Goal: Information Seeking & Learning: Learn about a topic

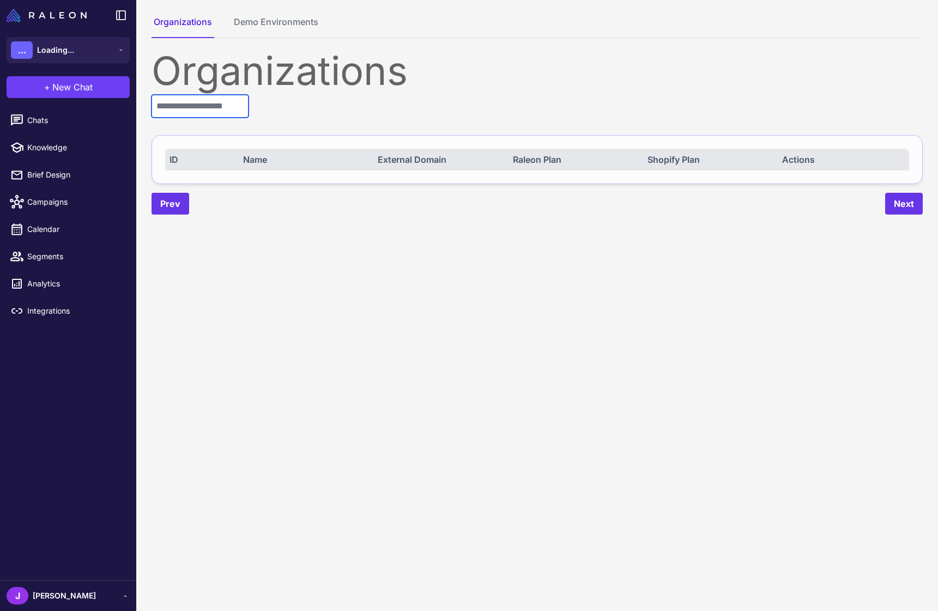
click at [194, 98] on input "text" at bounding box center [199, 106] width 97 height 23
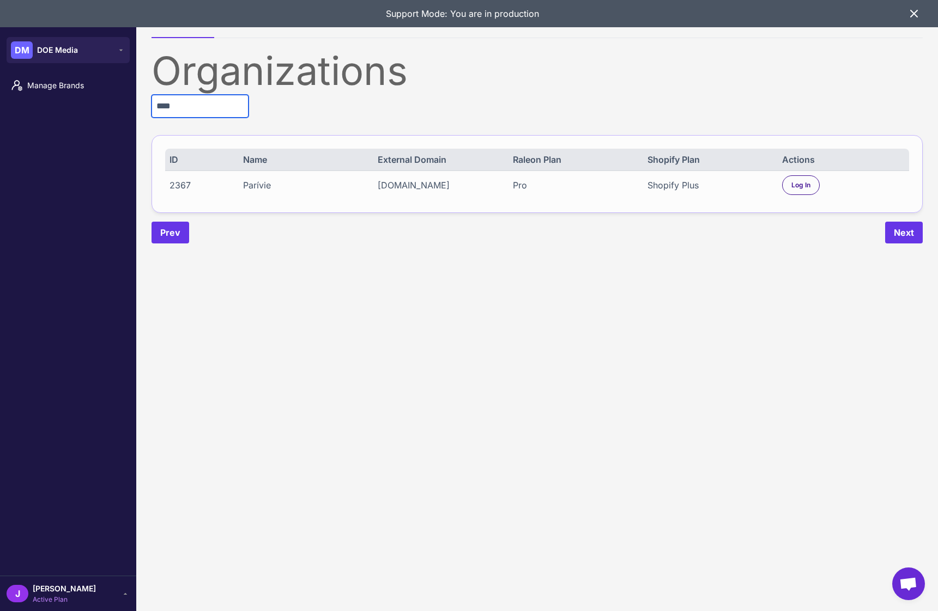
type input "****"
drag, startPoint x: 820, startPoint y: 177, endPoint x: 804, endPoint y: 190, distance: 20.5
click at [820, 177] on div "2367 Parívie pb-admin-prod.myshopify.com Pro Shopify Plus Log In" at bounding box center [537, 185] width 744 height 29
click at [804, 190] on span "Log In" at bounding box center [800, 185] width 19 height 10
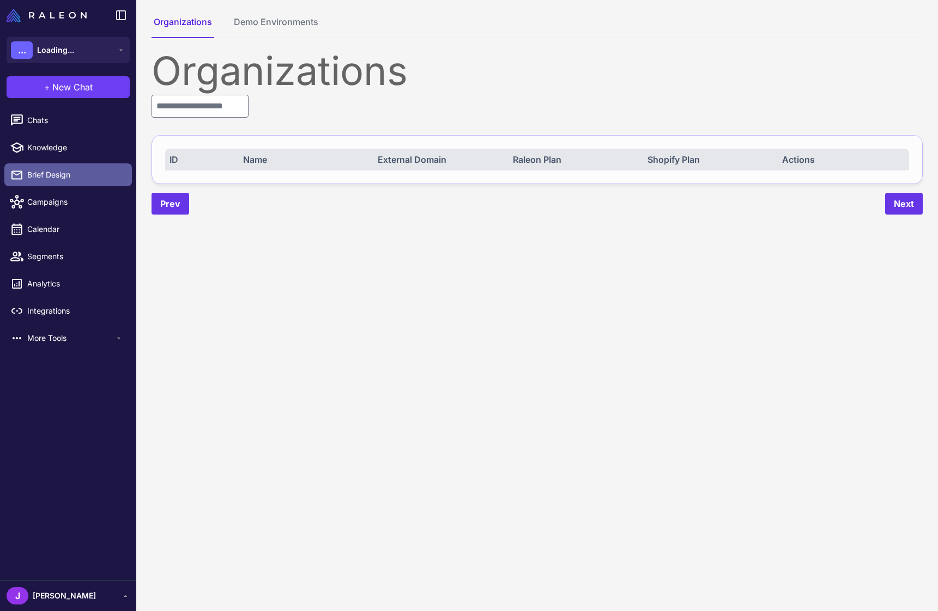
click at [59, 174] on span "Brief Design" at bounding box center [75, 175] width 96 height 12
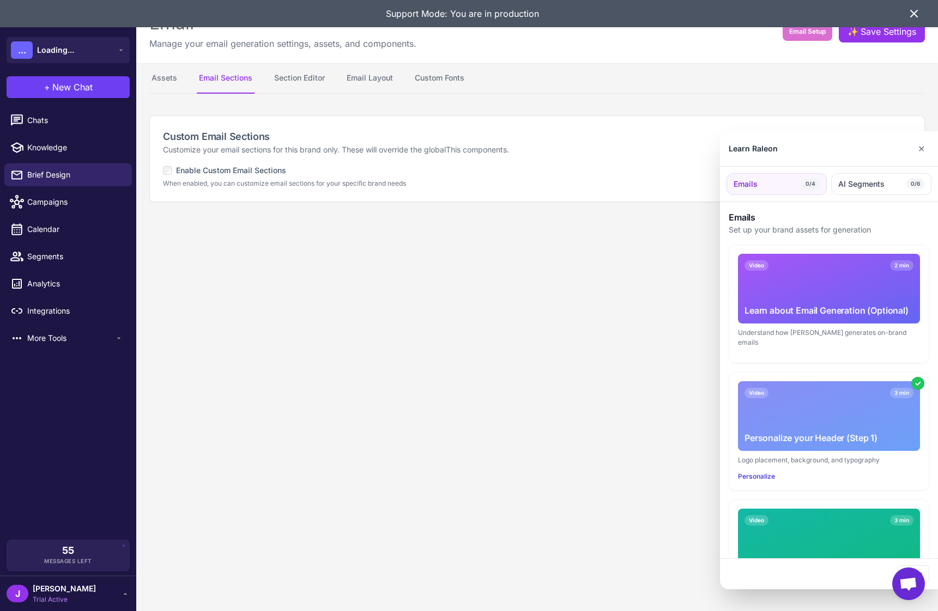
click at [919, 10] on icon at bounding box center [913, 13] width 13 height 13
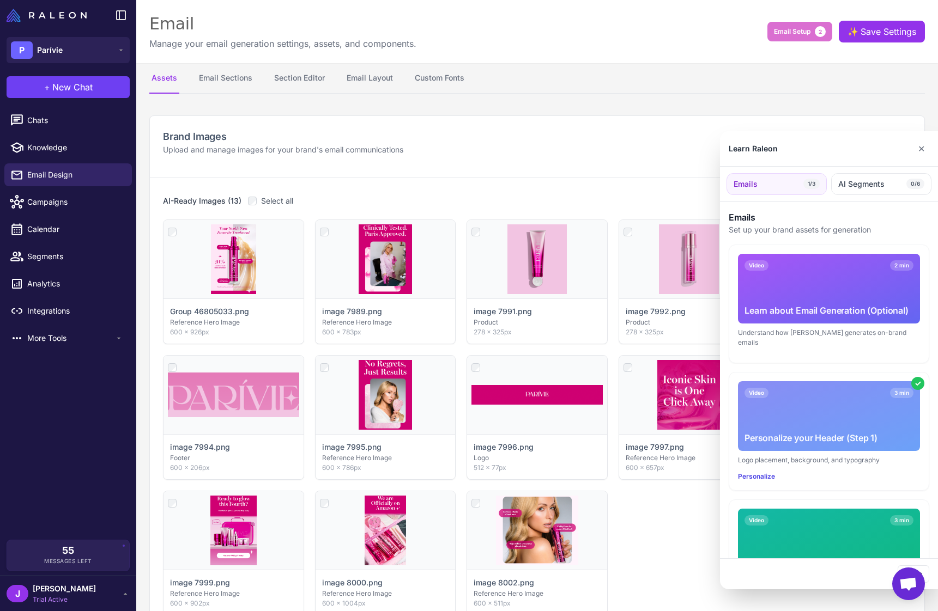
click at [290, 74] on div at bounding box center [469, 305] width 938 height 611
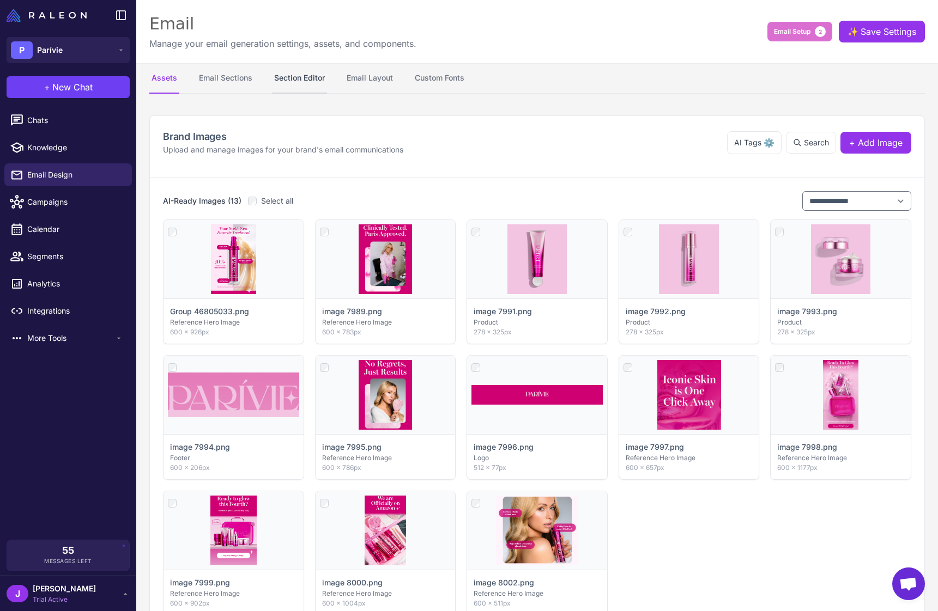
click at [289, 83] on button "Section Editor" at bounding box center [299, 78] width 55 height 31
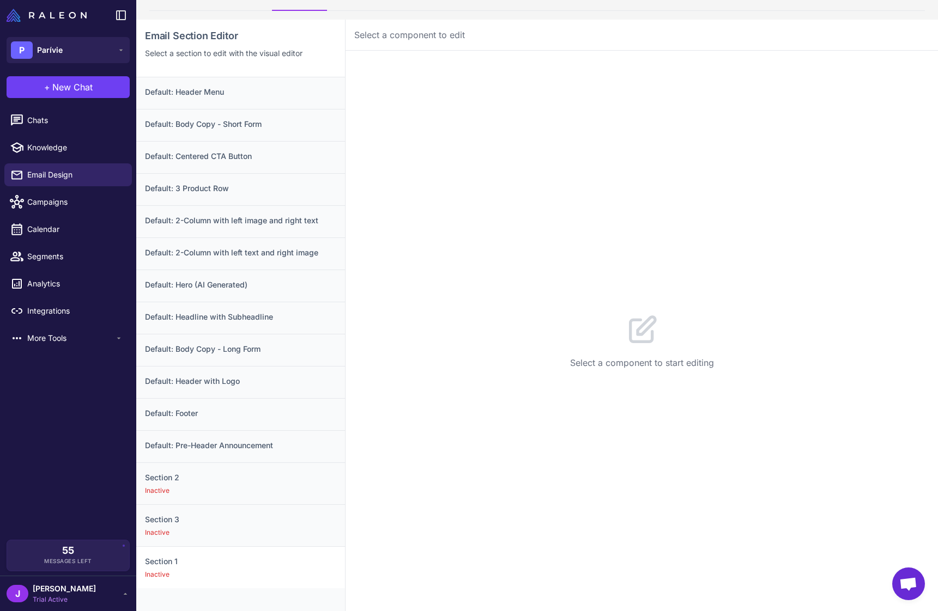
scroll to position [102, 0]
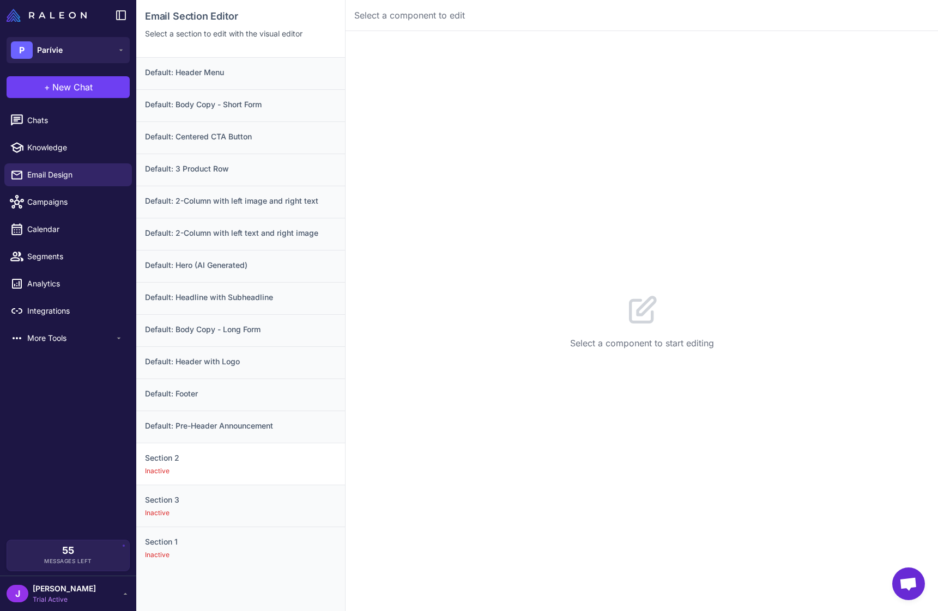
click at [235, 485] on div "Section 2 Inactive" at bounding box center [240, 506] width 209 height 42
click at [220, 420] on h3 "Default: Pre-Header Announcement" at bounding box center [240, 426] width 191 height 12
click at [249, 122] on div "Default: Body Copy - Short Form" at bounding box center [240, 138] width 209 height 32
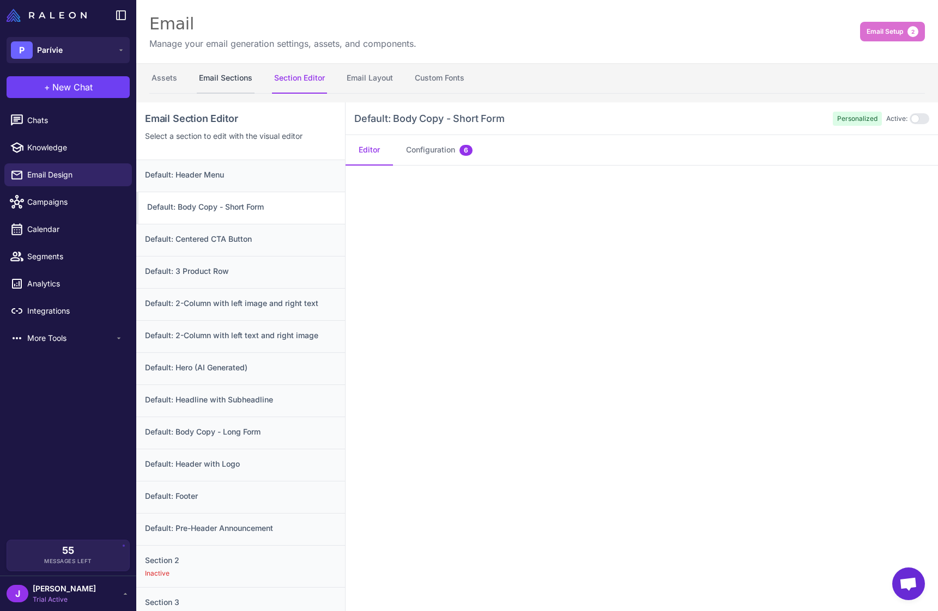
click at [238, 71] on button "Email Sections" at bounding box center [226, 78] width 58 height 31
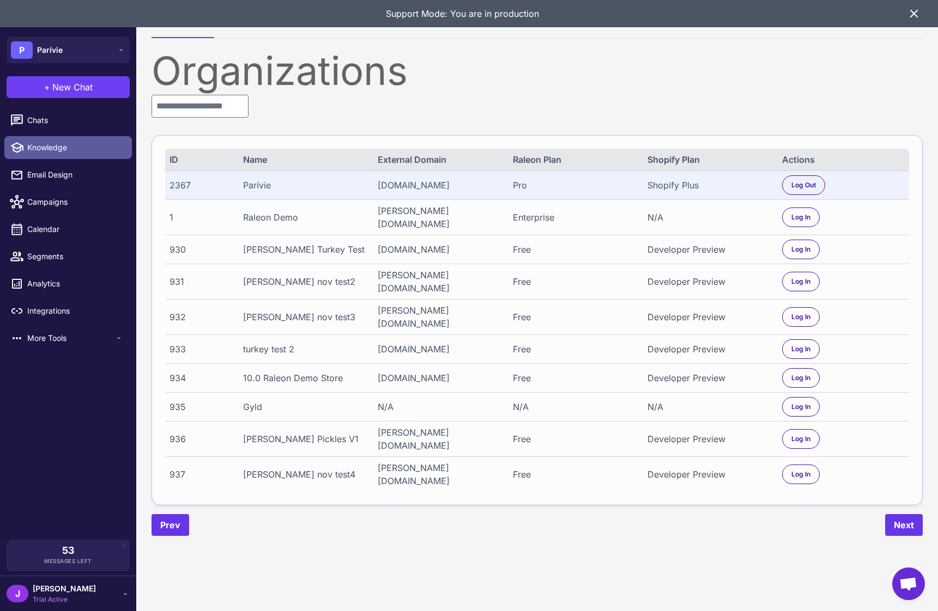
click at [56, 150] on span "Knowledge" at bounding box center [75, 148] width 96 height 12
select select
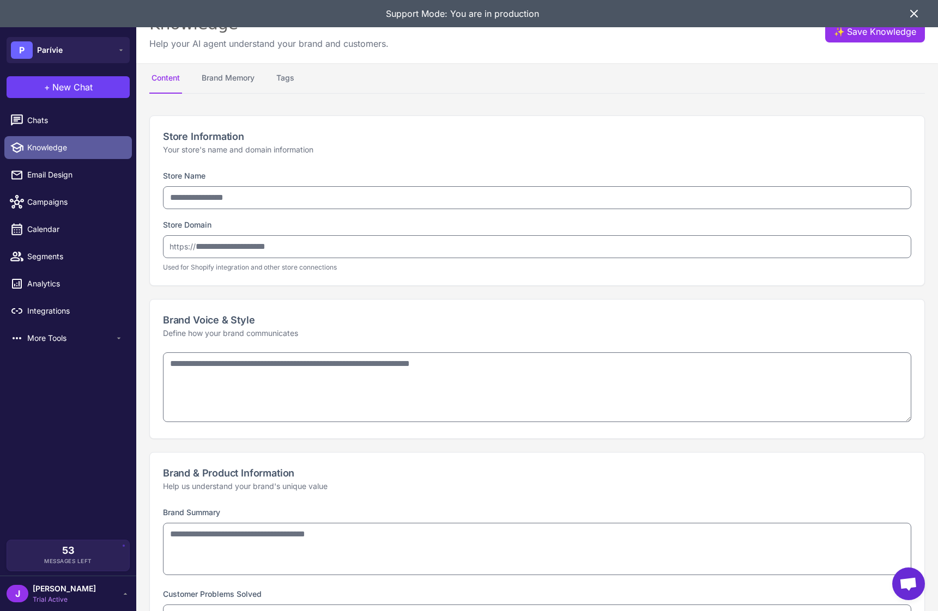
type input "*******"
type input "**********"
type textarea "**********"
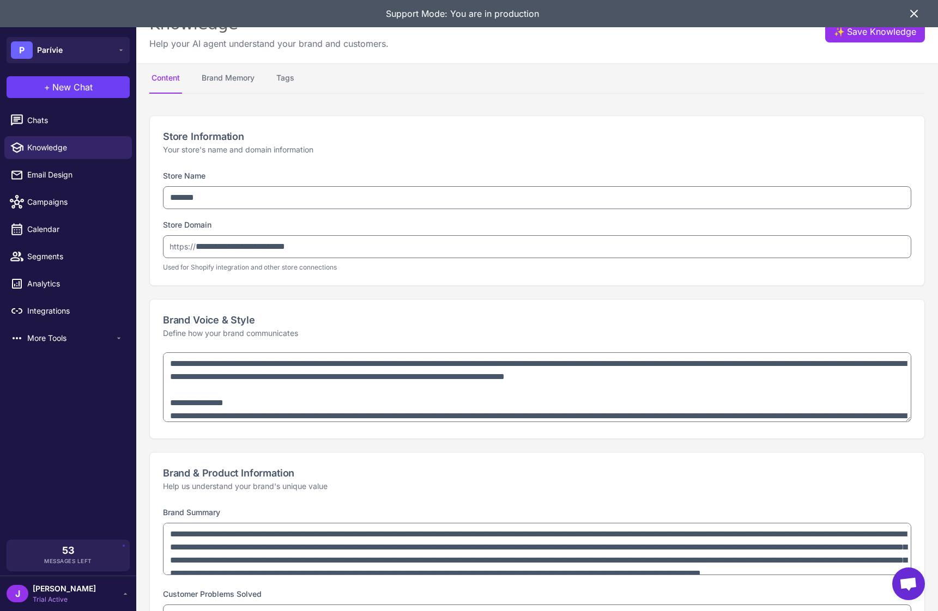
type textarea "**********"
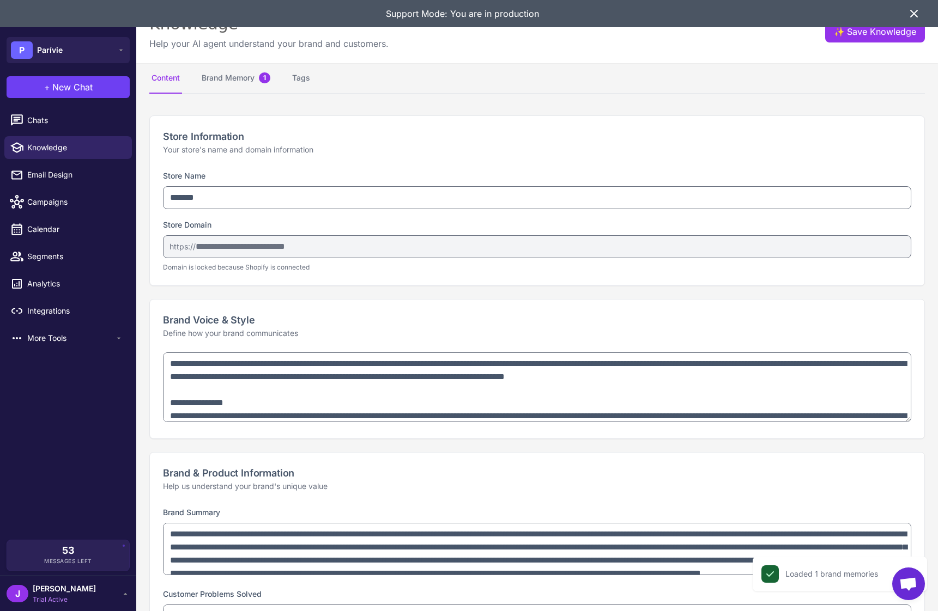
click at [885, 439] on div "Brand Voice & Style Define how your brand communicates" at bounding box center [536, 369] width 775 height 140
click at [914, 9] on icon at bounding box center [913, 13] width 13 height 13
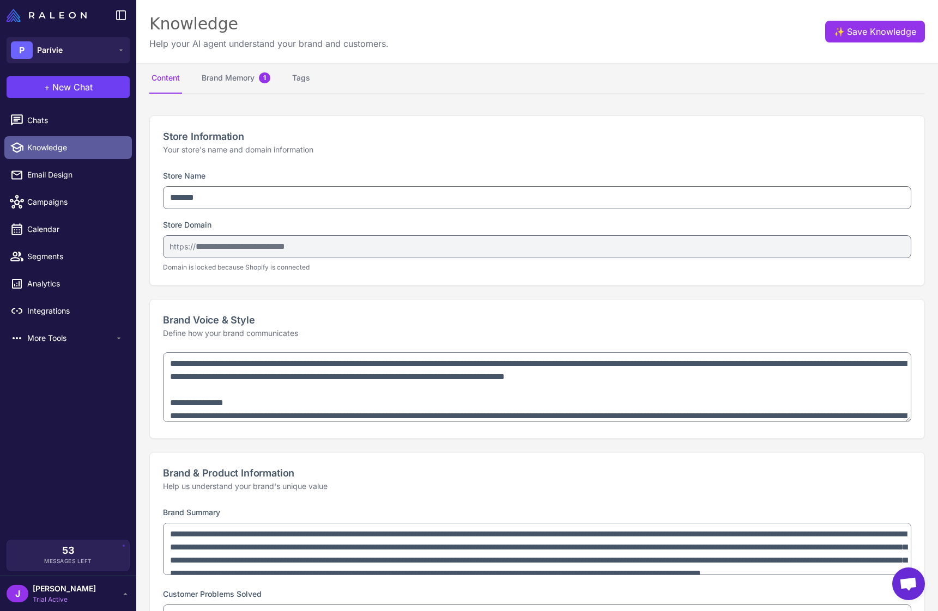
click at [37, 153] on span "Knowledge" at bounding box center [75, 148] width 96 height 12
click at [35, 173] on span "Email Design" at bounding box center [75, 175] width 96 height 12
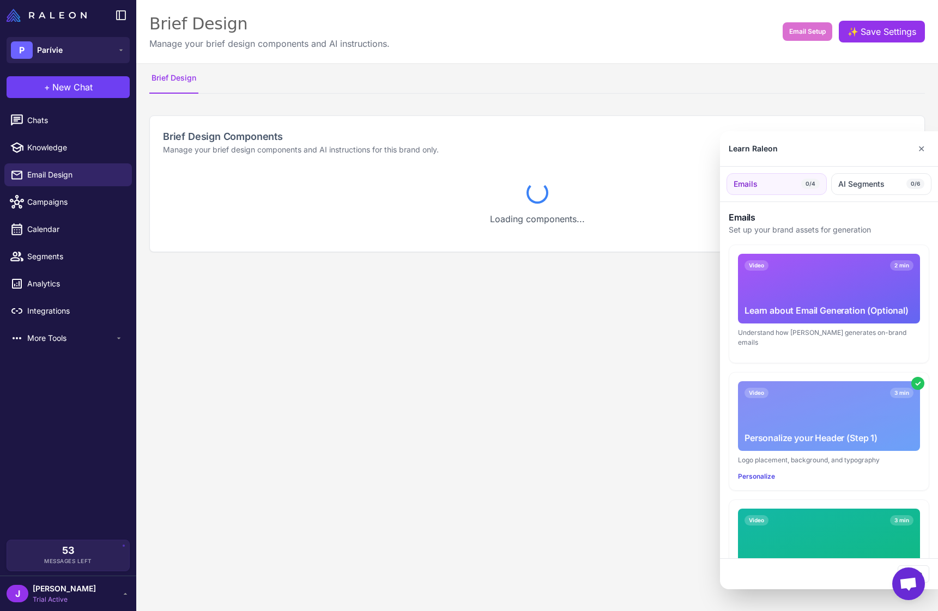
click at [164, 73] on div at bounding box center [469, 305] width 938 height 611
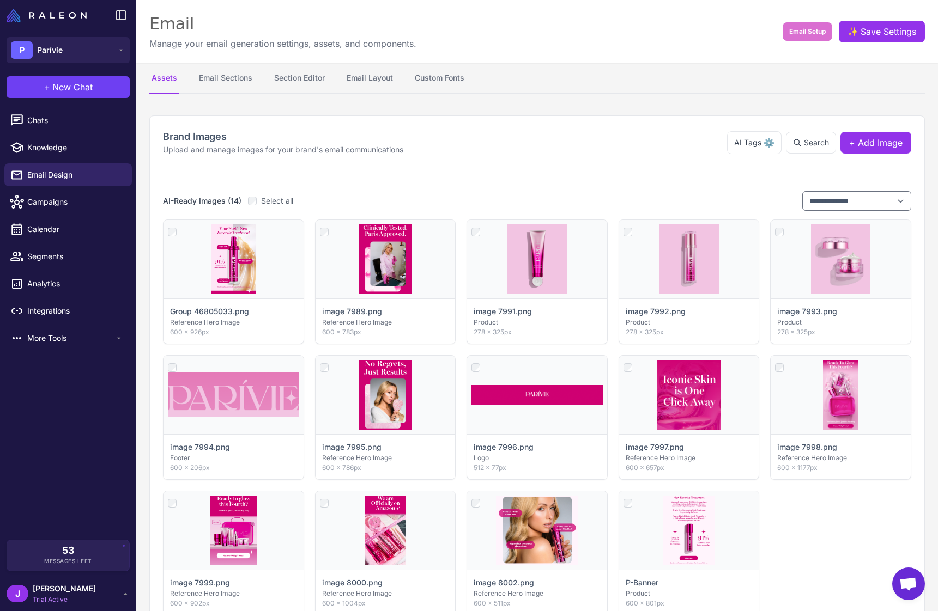
click at [164, 73] on button "Assets" at bounding box center [164, 78] width 30 height 31
click at [403, 79] on nav "Assets Email Sections Section Editor Email Layout Custom Fonts" at bounding box center [536, 78] width 775 height 31
click at [364, 73] on button "Email Layout" at bounding box center [369, 78] width 51 height 31
